Goal: Browse casually: Explore the website without a specific task or goal

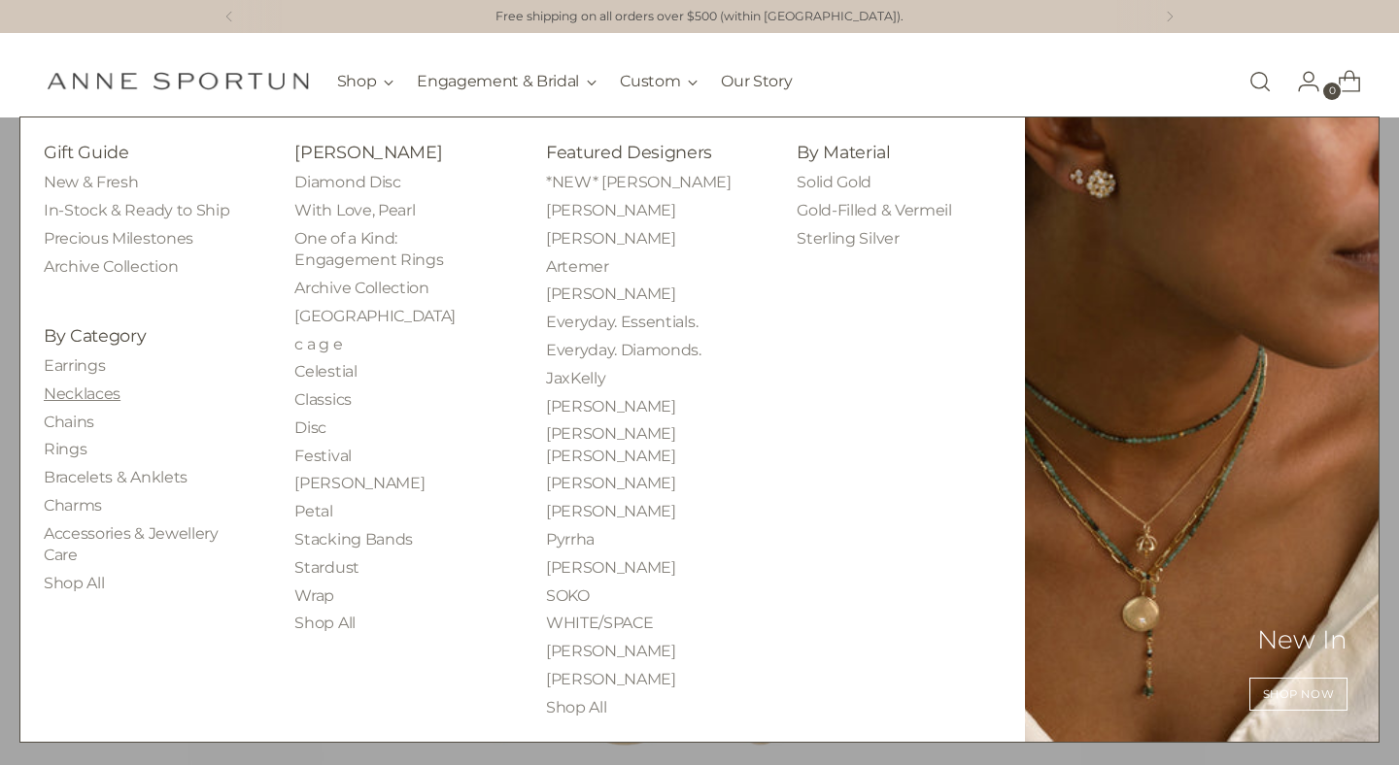
click at [72, 397] on link "Necklaces" at bounding box center [82, 394] width 77 height 18
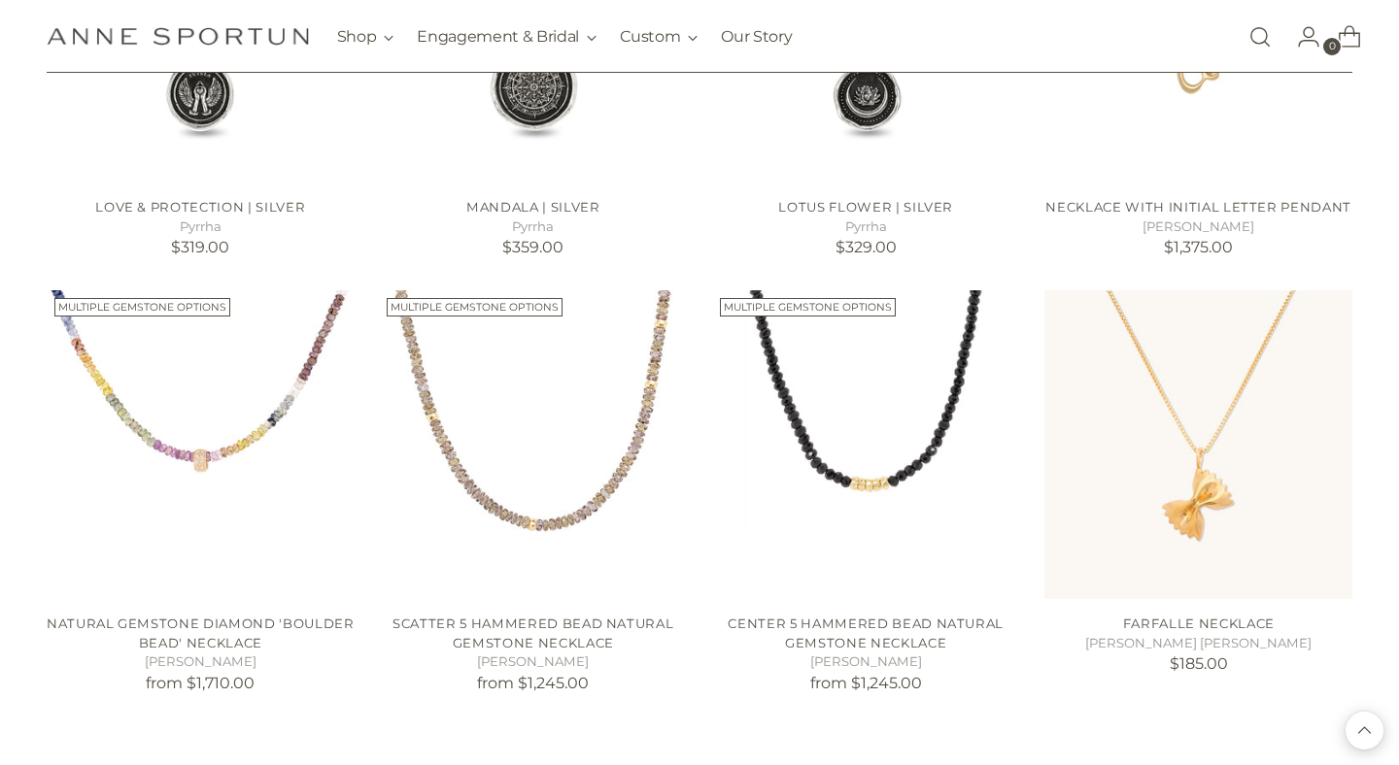
scroll to position [1620, 0]
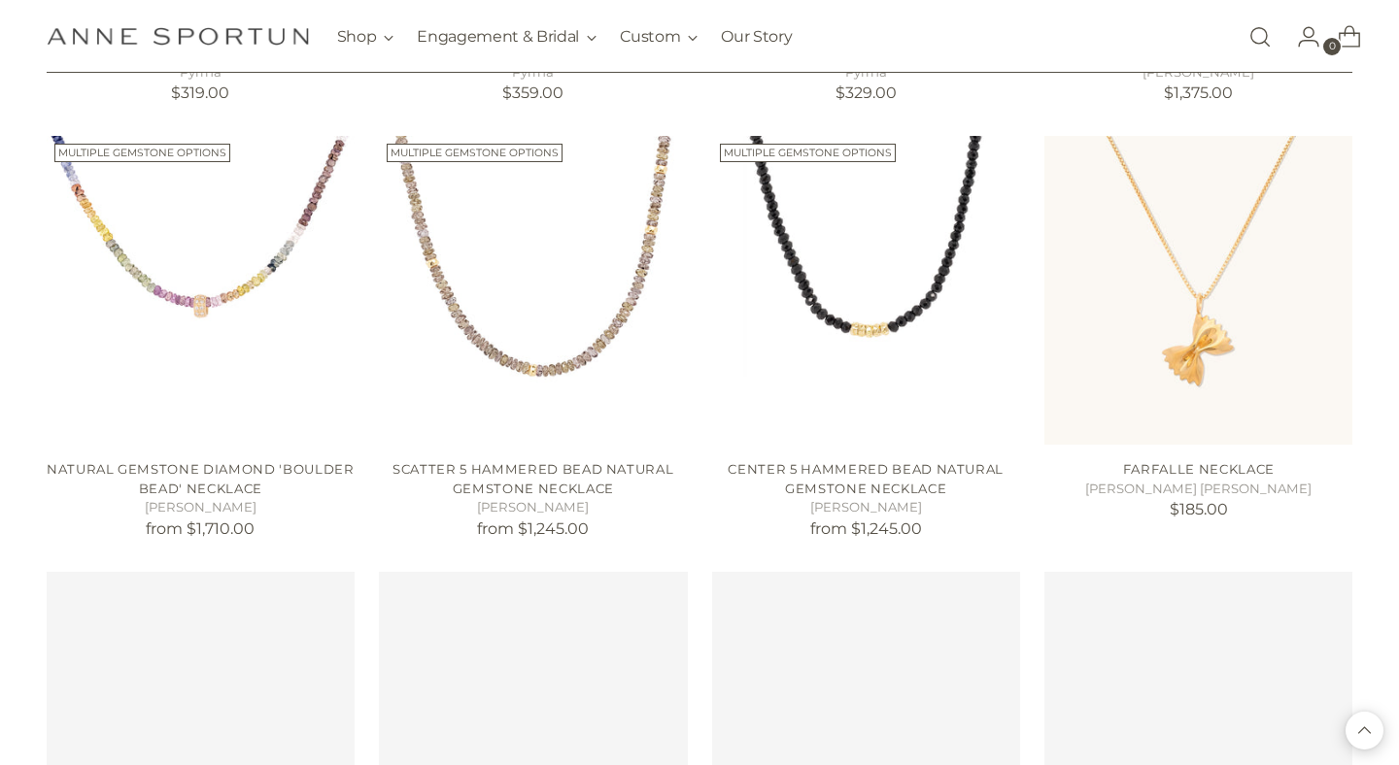
scroll to position [1906, 0]
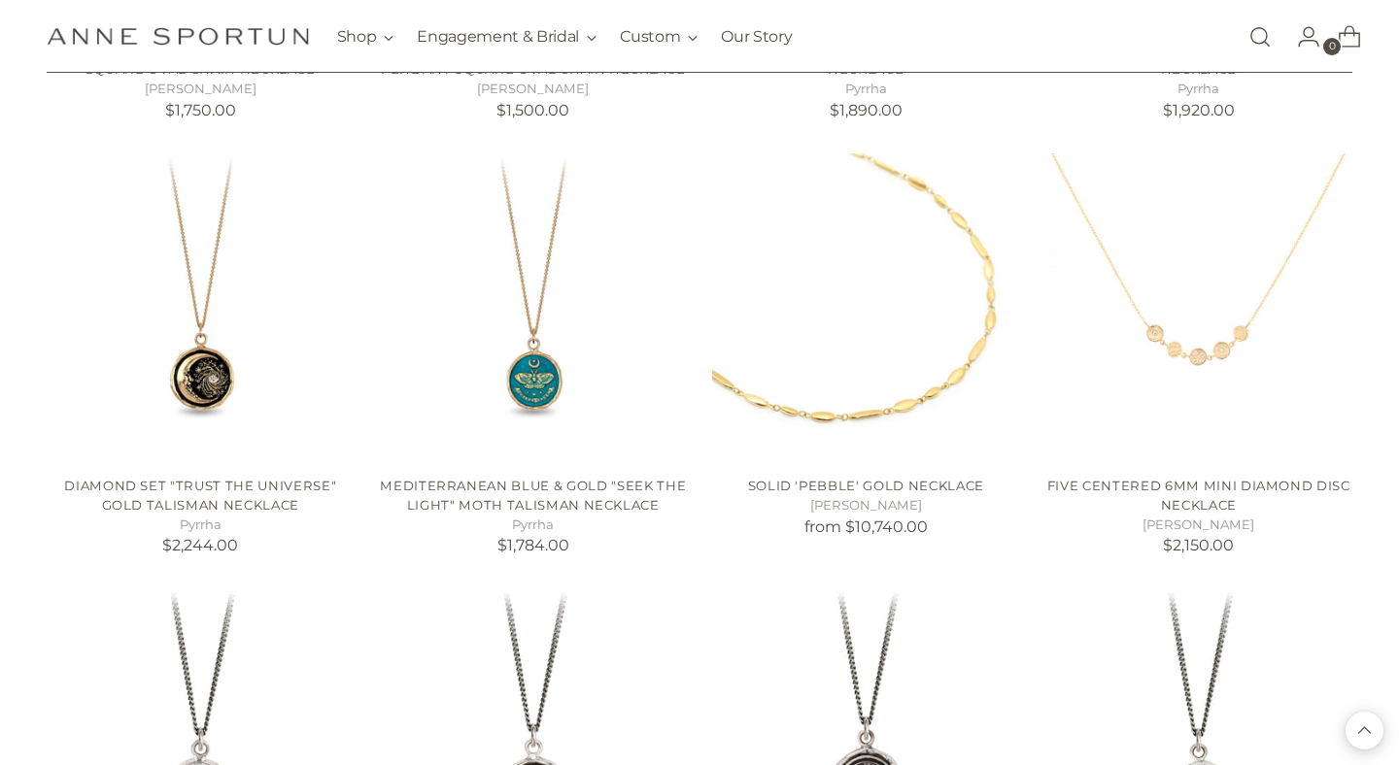
scroll to position [5526, 0]
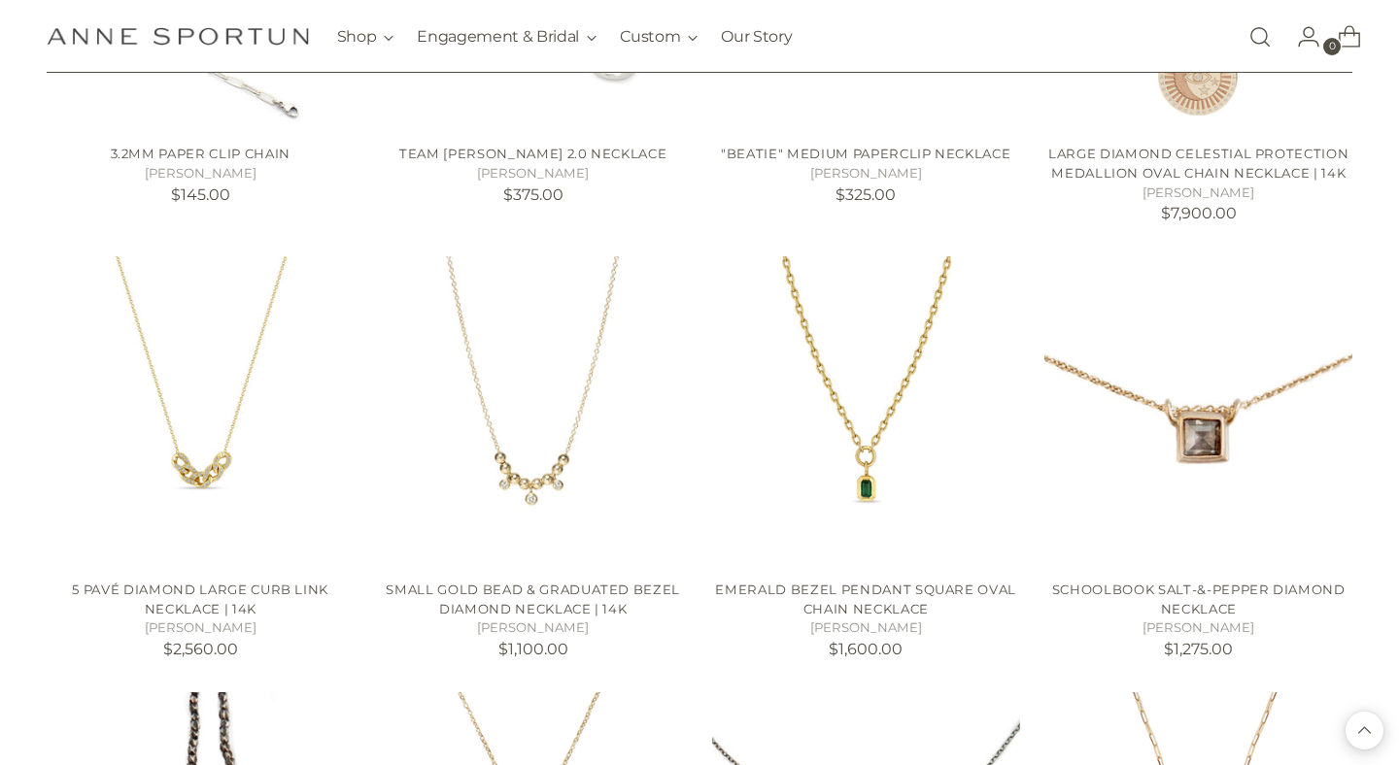
scroll to position [16204, 0]
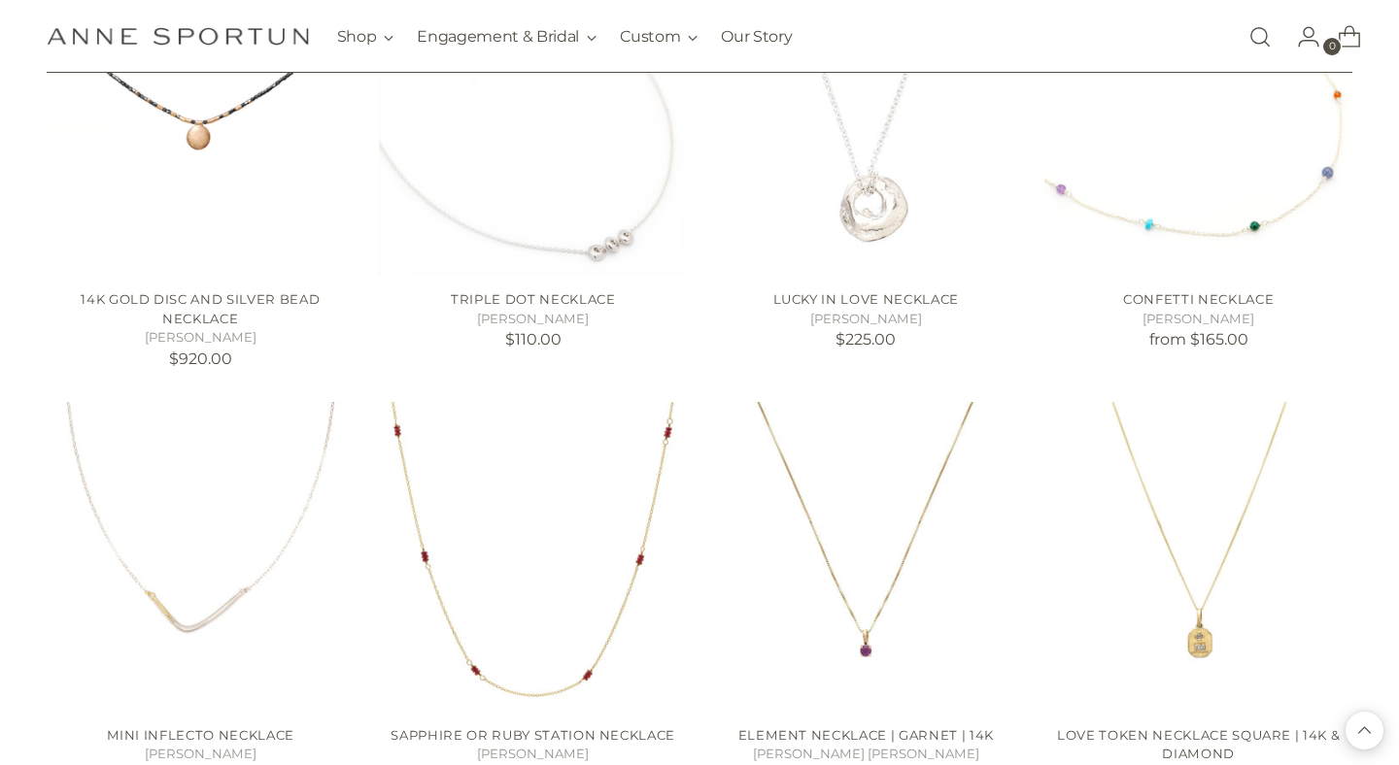
scroll to position [19313, 0]
